Goal: Use online tool/utility: Use online tool/utility

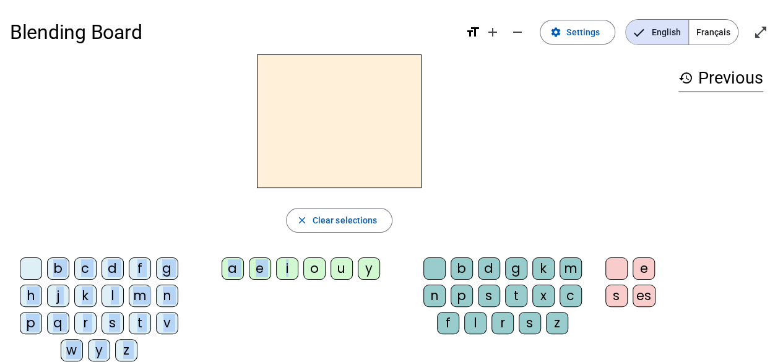
click at [477, 200] on div "close Clear selections b c d f g h j k l m n p q r s t v w y z a e i o u y b d …" at bounding box center [339, 212] width 659 height 317
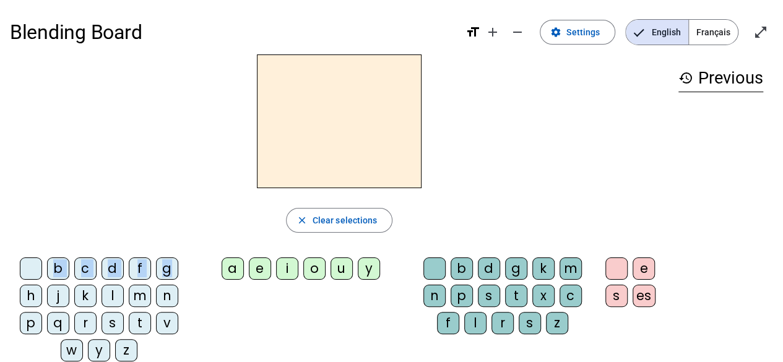
drag, startPoint x: 172, startPoint y: 269, endPoint x: 326, endPoint y: 105, distance: 224.7
click at [326, 105] on div "close Clear selections b c d f g h j k l m n p q r s t v w y z a e i o u y b d …" at bounding box center [339, 212] width 659 height 317
click at [522, 142] on div at bounding box center [339, 121] width 659 height 134
click at [168, 270] on div "g" at bounding box center [167, 269] width 22 height 22
click at [237, 264] on div "a" at bounding box center [233, 269] width 22 height 22
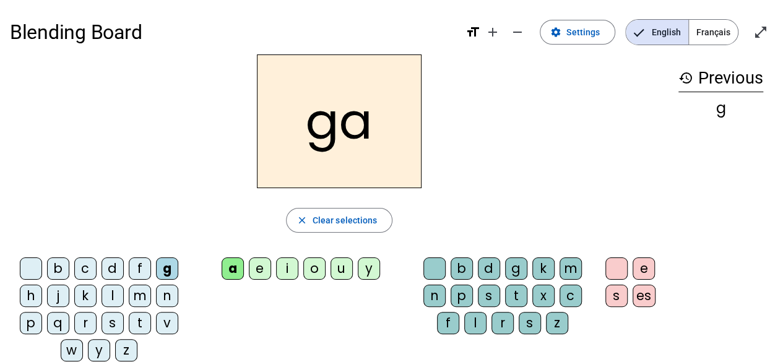
click at [465, 290] on div "p" at bounding box center [462, 296] width 22 height 22
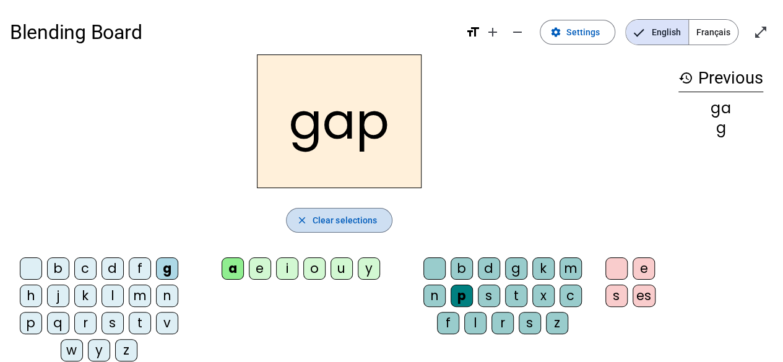
click at [333, 221] on span "Clear selections" at bounding box center [345, 220] width 65 height 15
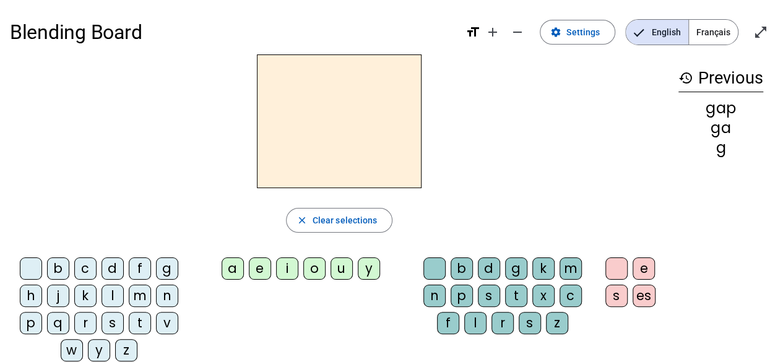
click at [142, 269] on div "f" at bounding box center [140, 269] width 22 height 22
click at [313, 264] on div "o" at bounding box center [314, 269] width 22 height 22
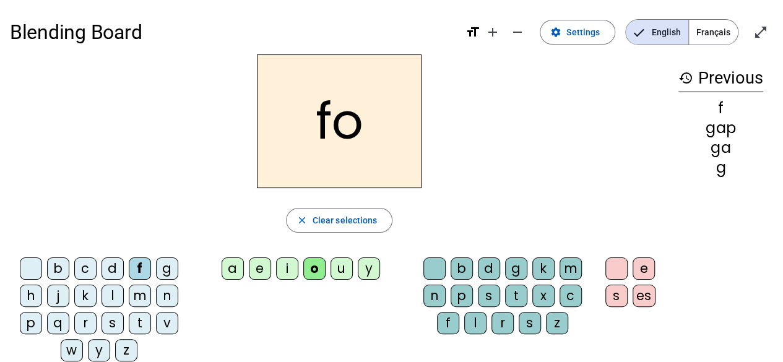
click at [341, 267] on div "u" at bounding box center [342, 269] width 22 height 22
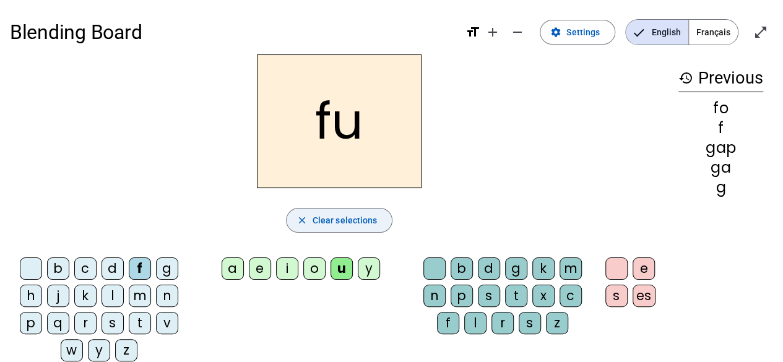
click at [306, 222] on mat-icon "close" at bounding box center [302, 220] width 11 height 11
